Goal: Transaction & Acquisition: Purchase product/service

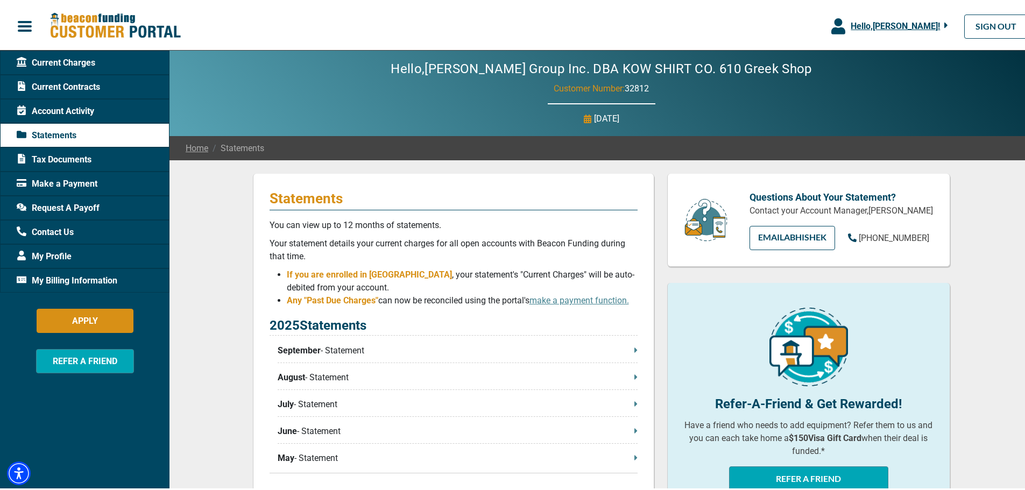
click at [50, 182] on span "Make a Payment" at bounding box center [57, 181] width 81 height 13
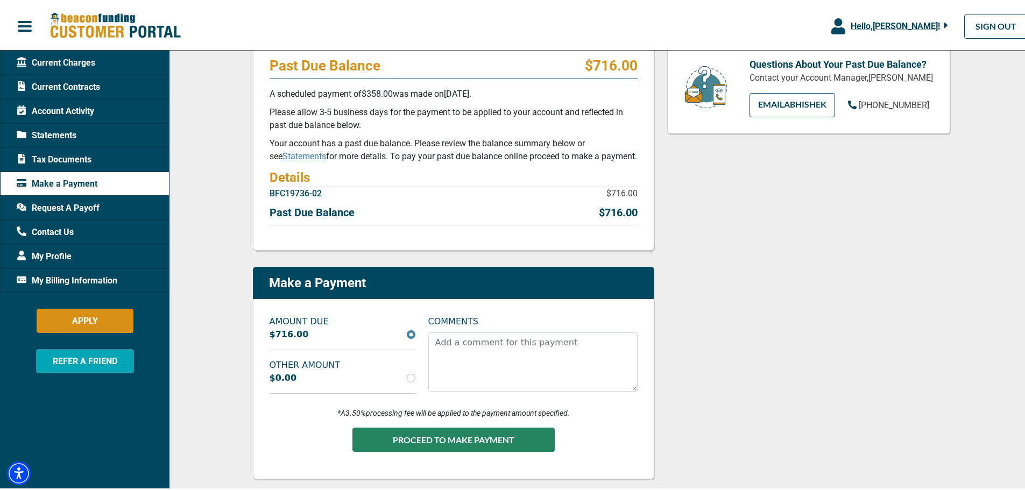
scroll to position [108, 0]
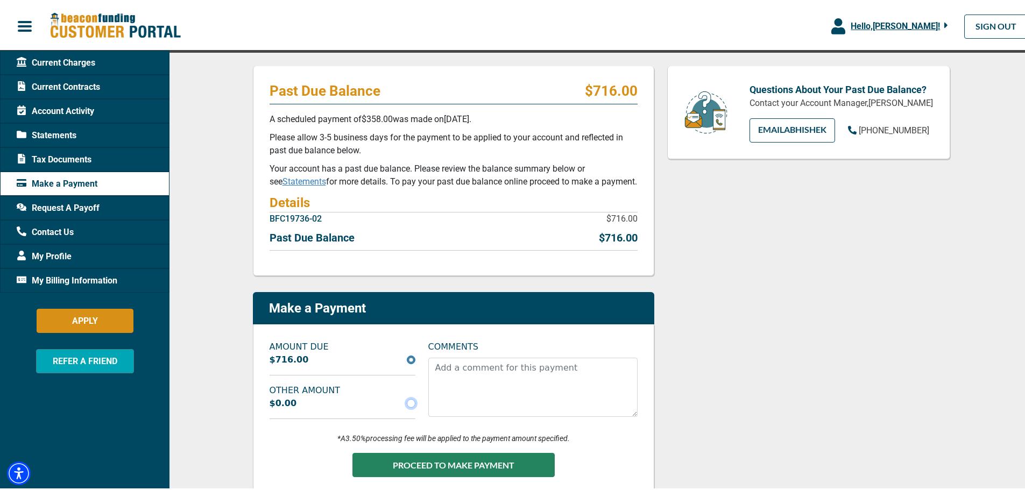
click at [407, 402] on input "radio" at bounding box center [411, 401] width 9 height 9
radio input "true"
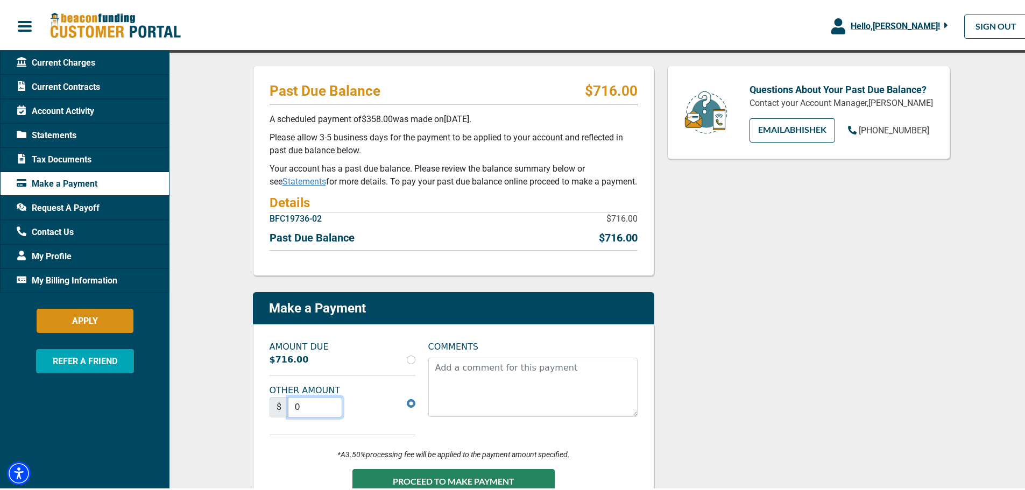
click at [314, 401] on input "0" at bounding box center [315, 405] width 55 height 20
type input "358.00"
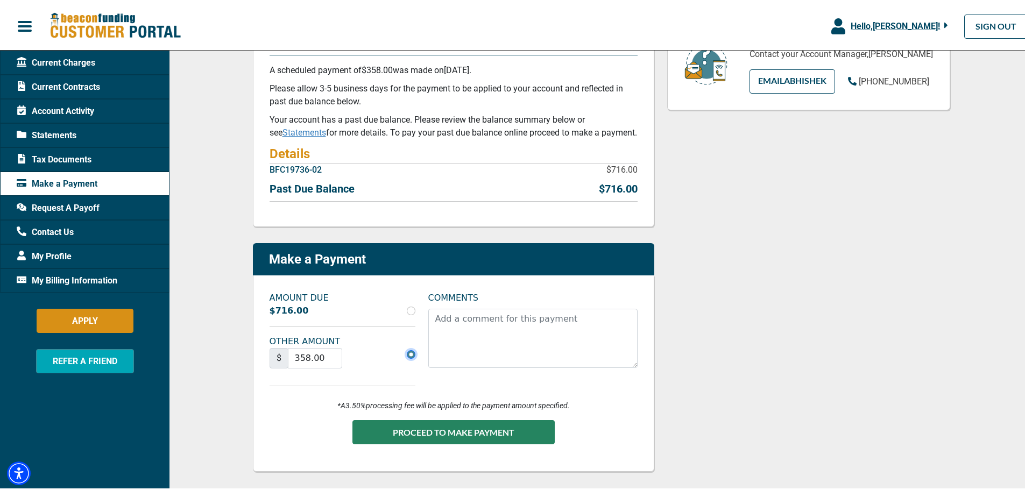
scroll to position [215, 0]
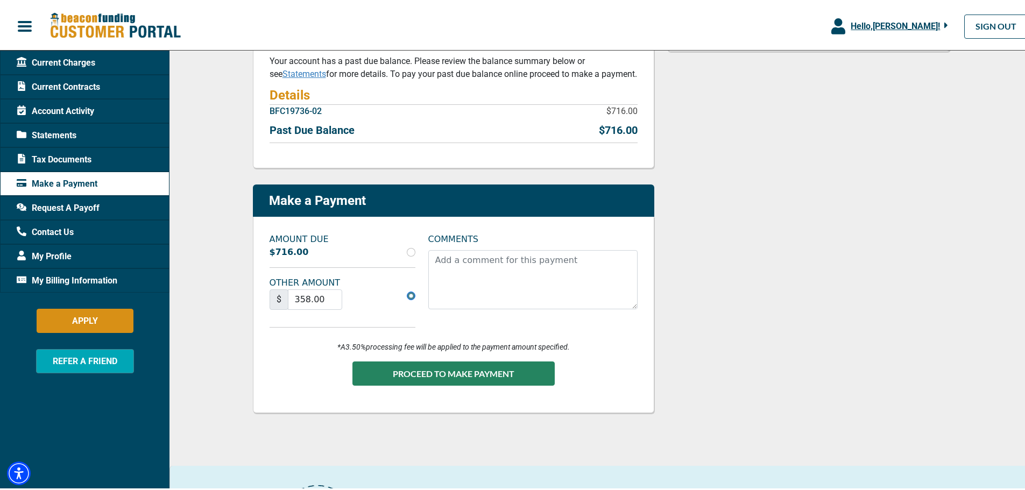
click at [428, 372] on button "PROCEED TO MAKE PAYMENT" at bounding box center [453, 371] width 202 height 24
